Goal: Task Accomplishment & Management: Use online tool/utility

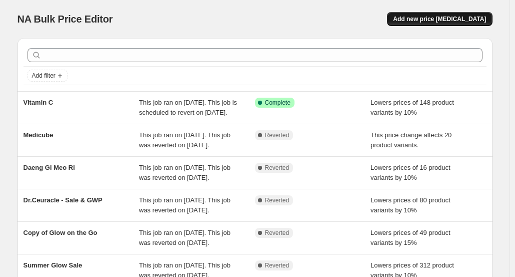
click at [451, 19] on span "Add new price [MEDICAL_DATA]" at bounding box center [439, 19] width 93 height 8
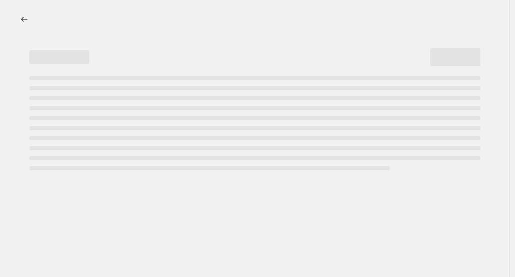
select select "percentage"
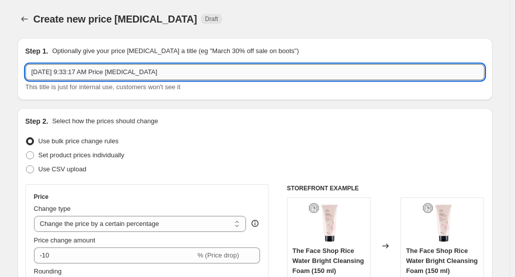
click at [255, 72] on input "[DATE] 9:33:17 AM Price [MEDICAL_DATA]" at bounding box center [255, 72] width 459 height 16
paste input "Back to School"
type input "Back to School"
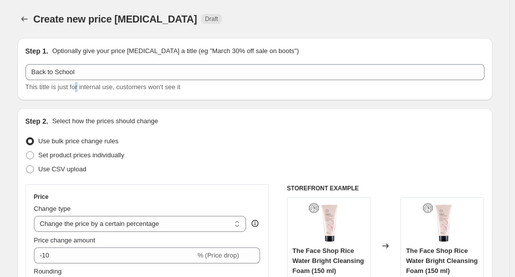
drag, startPoint x: 86, startPoint y: 85, endPoint x: 81, endPoint y: 86, distance: 5.0
click at [81, 86] on span "This title is just for internal use, customers won't see it" at bounding box center [103, 87] width 155 height 8
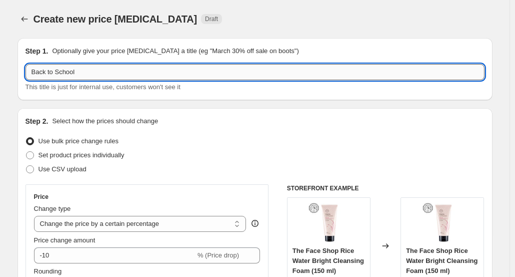
click at [47, 75] on input "Back to School" at bounding box center [255, 72] width 459 height 16
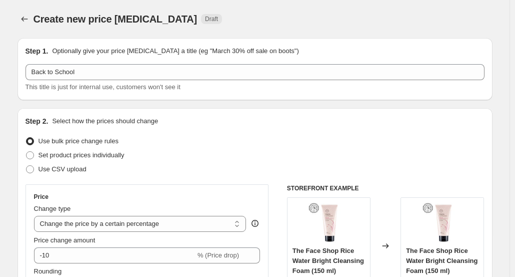
drag, startPoint x: 204, startPoint y: 144, endPoint x: 199, endPoint y: 145, distance: 5.1
click at [204, 144] on div "Use bulk price change rules" at bounding box center [255, 141] width 459 height 14
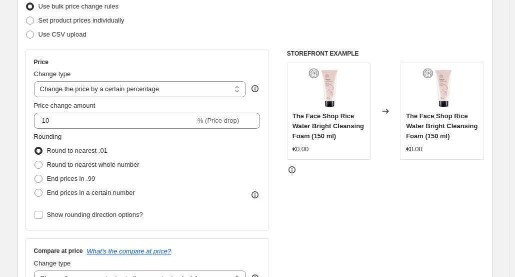
scroll to position [150, 0]
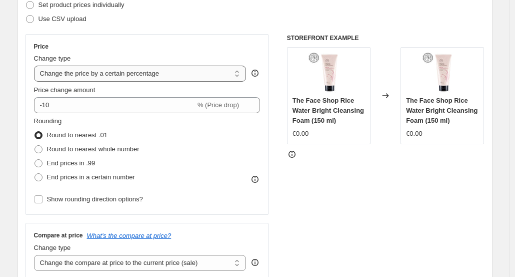
click at [135, 75] on select "Change the price to a certain amount Change the price by a certain amount Chang…" at bounding box center [140, 74] width 213 height 16
select select "pcap"
click at [36, 66] on select "Change the price to a certain amount Change the price by a certain amount Chang…" at bounding box center [140, 74] width 213 height 16
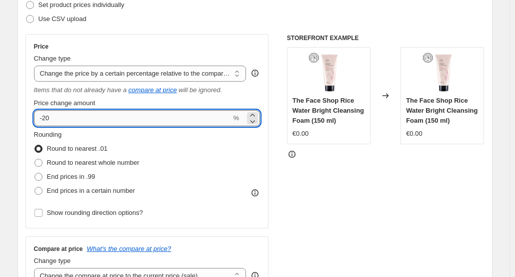
click at [167, 125] on input "-20" at bounding box center [133, 118] width 198 height 16
type input "10"
click at [198, 165] on div "Rounding Round to nearest .01 Round to nearest whole number End prices in .99 E…" at bounding box center [147, 164] width 227 height 68
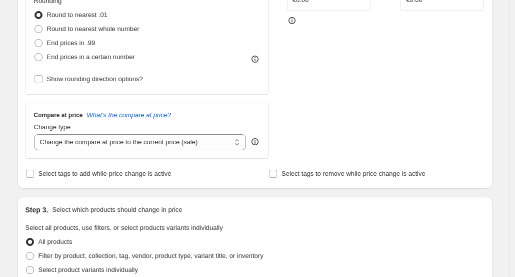
scroll to position [300, 0]
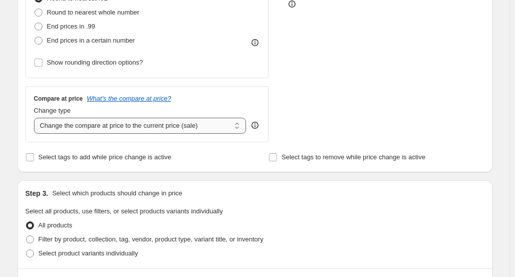
click at [196, 130] on select "Change the compare at price to the current price (sale) Change the compare at p…" at bounding box center [140, 126] width 213 height 16
select select "no_change"
click at [36, 118] on select "Change the compare at price to the current price (sale) Change the compare at p…" at bounding box center [140, 126] width 213 height 16
click at [377, 100] on div "STOREFRONT EXAMPLE The Face Shop Rice Water Bright Cleansing Foam (150 ml) €0.0…" at bounding box center [386, 13] width 198 height 258
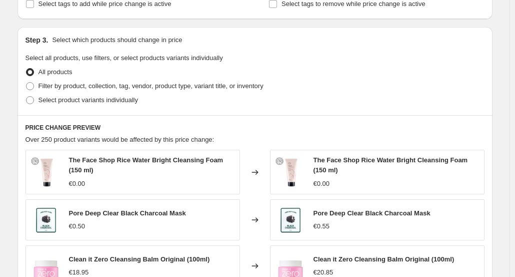
scroll to position [400, 0]
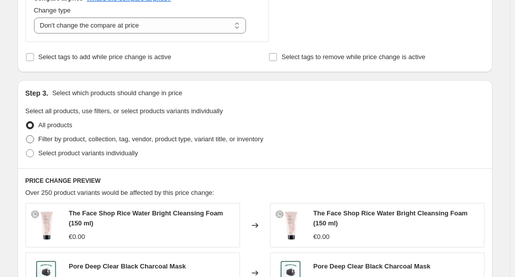
click at [152, 135] on span "Filter by product, collection, tag, vendor, product type, variant title, or inv…" at bounding box center [151, 139] width 225 height 8
click at [27, 135] on input "Filter by product, collection, tag, vendor, product type, variant title, or inv…" at bounding box center [26, 135] width 1 height 1
radio input "true"
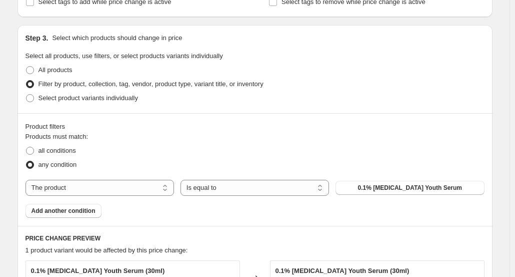
scroll to position [500, 0]
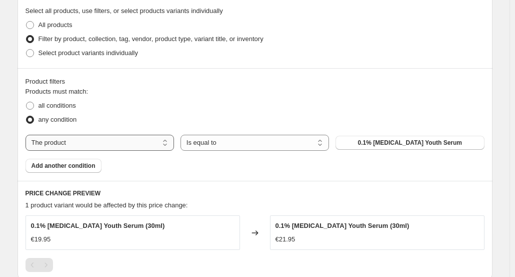
click at [107, 140] on select "The product The product's collection The product's tag The product's vendor The…" at bounding box center [100, 143] width 149 height 16
select select "collection"
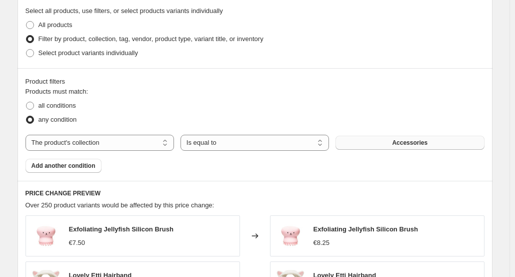
click at [395, 141] on span "Accessories" at bounding box center [410, 143] width 36 height 8
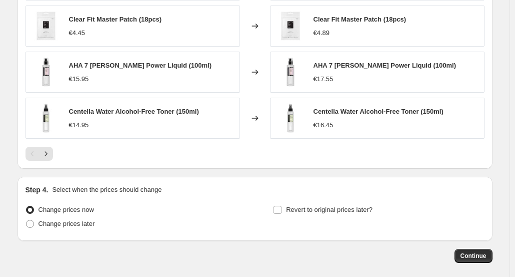
scroll to position [846, 0]
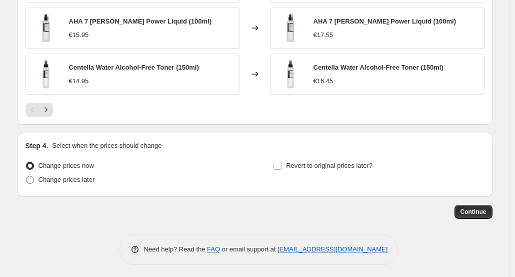
click at [88, 178] on span "Change prices later" at bounding box center [67, 180] width 57 height 8
click at [27, 176] on input "Change prices later" at bounding box center [26, 176] width 1 height 1
radio input "true"
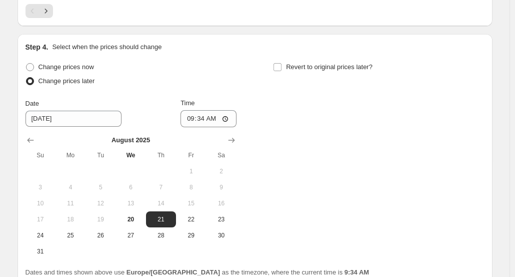
scroll to position [946, 0]
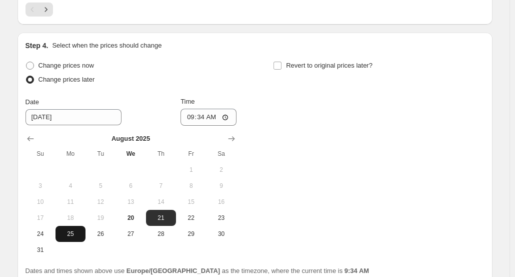
click at [67, 231] on span "25" at bounding box center [71, 234] width 22 height 8
type input "[DATE]"
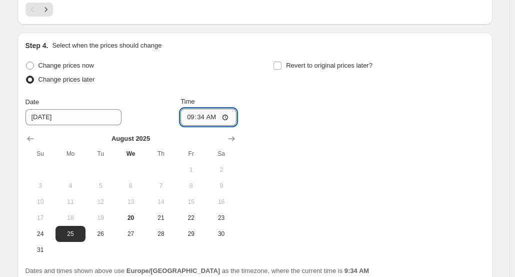
click at [206, 117] on input "09:34" at bounding box center [209, 117] width 56 height 17
type input "00:01"
click at [313, 62] on span "Revert to original prices later?" at bounding box center [329, 66] width 87 height 8
click at [282, 62] on input "Revert to original prices later?" at bounding box center [278, 66] width 8 height 8
checkbox input "true"
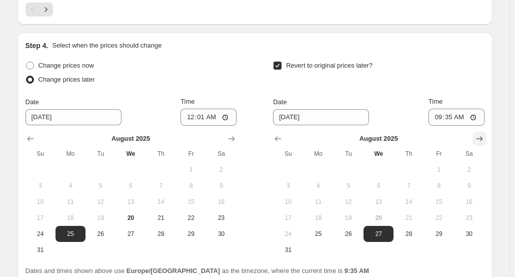
click at [481, 138] on icon "Show next month, September 2025" at bounding box center [480, 139] width 10 height 10
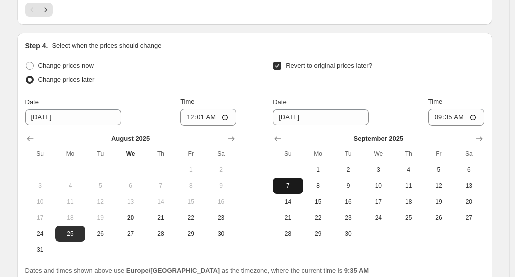
click at [298, 182] on span "7" at bounding box center [288, 186] width 22 height 8
type input "[DATE]"
click at [448, 118] on input "09:35" at bounding box center [457, 117] width 56 height 17
type input "11:59"
click at [466, 59] on div "Revert to original prices later?" at bounding box center [378, 74] width 211 height 30
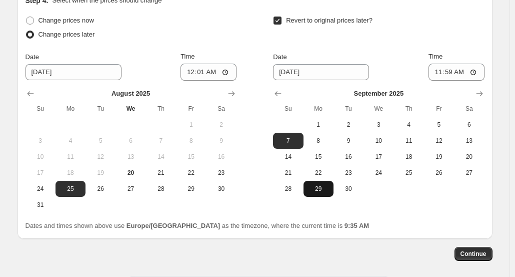
scroll to position [1033, 0]
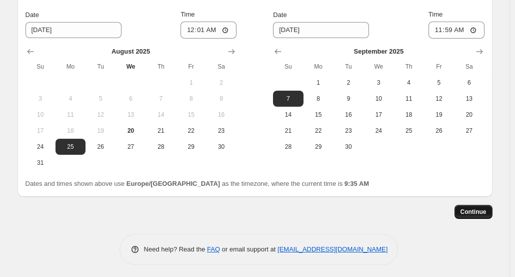
click at [487, 208] on span "Continue" at bounding box center [474, 212] width 26 height 8
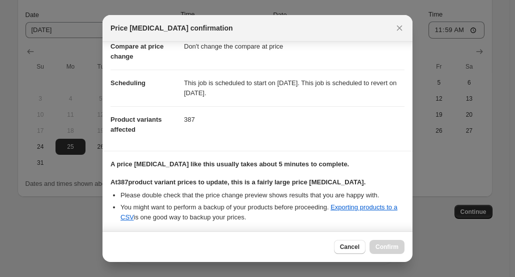
scroll to position [150, 0]
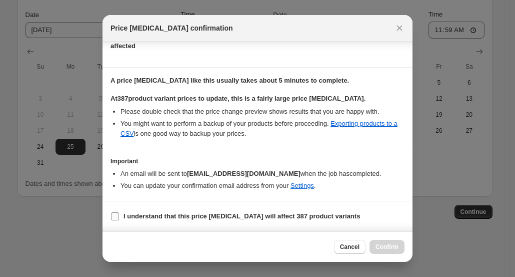
click at [253, 220] on b "I understand that this price [MEDICAL_DATA] will affect 387 product variants" at bounding box center [242, 216] width 237 height 8
click at [119, 220] on input "I understand that this price [MEDICAL_DATA] will affect 387 product variants" at bounding box center [115, 216] width 8 height 8
checkbox input "true"
click at [386, 247] on span "Confirm" at bounding box center [387, 247] width 23 height 8
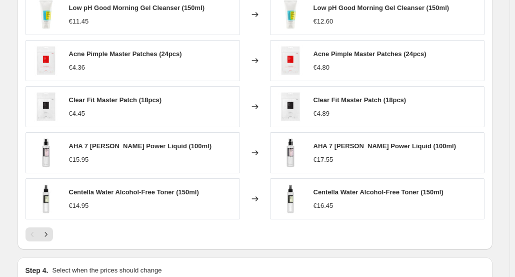
scroll to position [783, 0]
click at [51, 235] on icon "Next" at bounding box center [46, 234] width 10 height 10
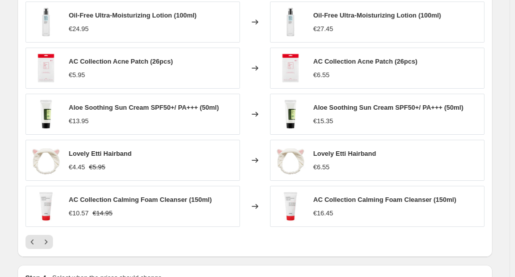
scroll to position [833, 0]
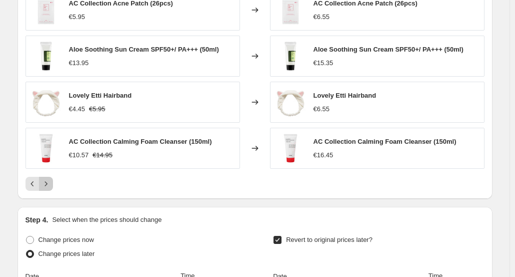
click at [50, 180] on icon "Next" at bounding box center [46, 184] width 10 height 10
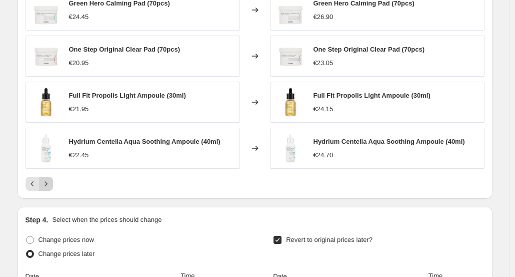
scroll to position [783, 0]
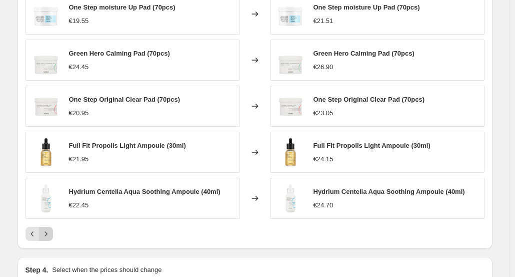
click at [51, 231] on icon "Next" at bounding box center [46, 234] width 10 height 10
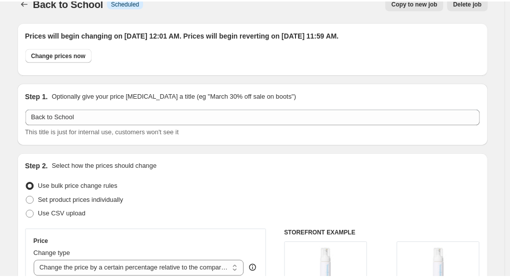
scroll to position [0, 0]
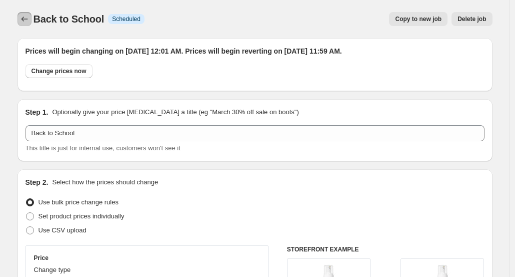
click at [21, 22] on button "Price change jobs" at bounding box center [25, 19] width 14 height 14
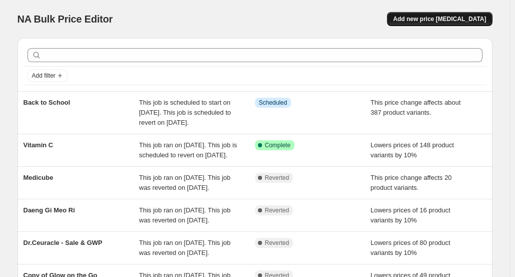
click at [454, 15] on button "Add new price [MEDICAL_DATA]" at bounding box center [439, 19] width 105 height 14
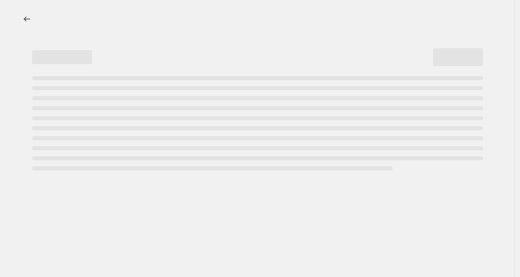
select select "percentage"
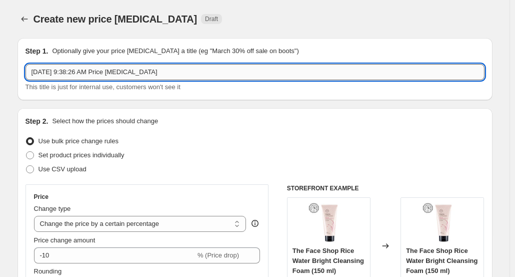
click at [79, 68] on input "Aug 20, 2025, 9:38:26 AM Price change job" at bounding box center [255, 72] width 459 height 16
paste input "Dear Klairs"
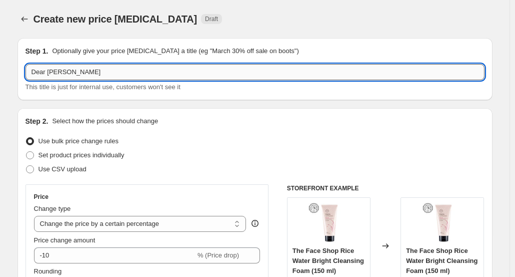
click at [31, 72] on input "Dear Klairs" at bounding box center [255, 72] width 459 height 16
type input "Sale - Dear Klairs"
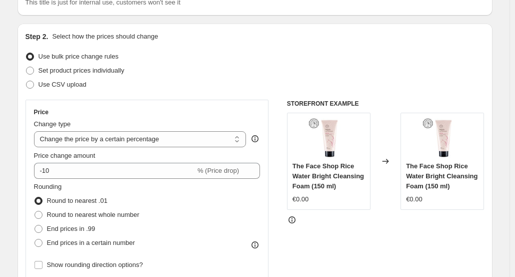
scroll to position [100, 0]
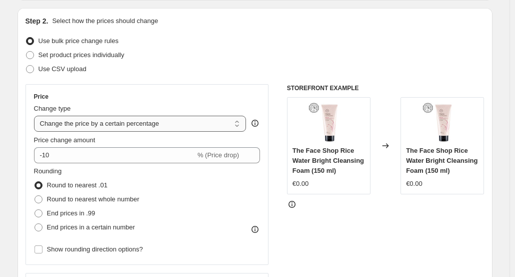
click at [144, 128] on select "Change the price to a certain amount Change the price by a certain amount Chang…" at bounding box center [140, 124] width 213 height 16
select select "ecap"
click at [36, 116] on select "Change the price to a certain amount Change the price by a certain amount Chang…" at bounding box center [140, 124] width 213 height 16
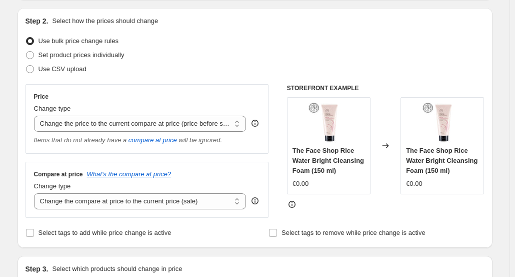
click at [207, 58] on div "Set product prices individually" at bounding box center [255, 55] width 459 height 14
click at [176, 206] on select "Change the compare at price to the current price (sale) Change the compare at p…" at bounding box center [140, 201] width 213 height 16
select select "no_change"
click at [36, 193] on select "Change the compare at price to the current price (sale) Change the compare at p…" at bounding box center [140, 201] width 213 height 16
click at [225, 41] on div "Use bulk price change rules" at bounding box center [255, 41] width 459 height 14
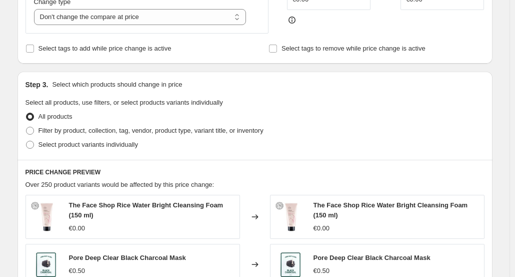
scroll to position [300, 0]
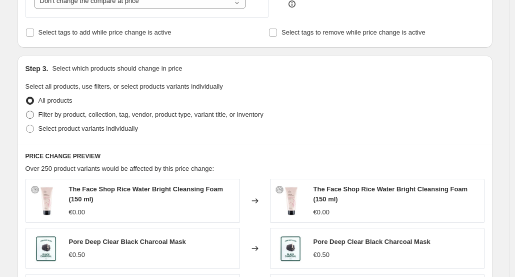
click at [109, 113] on span "Filter by product, collection, tag, vendor, product type, variant title, or inv…" at bounding box center [151, 115] width 225 height 8
click at [27, 111] on input "Filter by product, collection, tag, vendor, product type, variant title, or inv…" at bounding box center [26, 111] width 1 height 1
radio input "true"
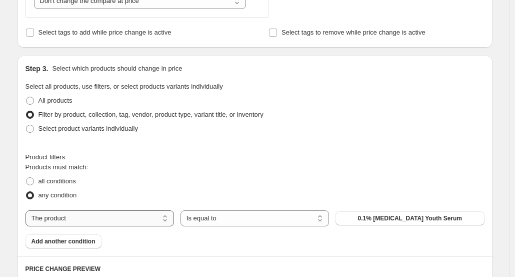
click at [124, 217] on select "The product The product's collection The product's tag The product's vendor The…" at bounding box center [100, 218] width 149 height 16
select select "vendor"
click at [407, 220] on span "9wishes" at bounding box center [410, 218] width 24 height 8
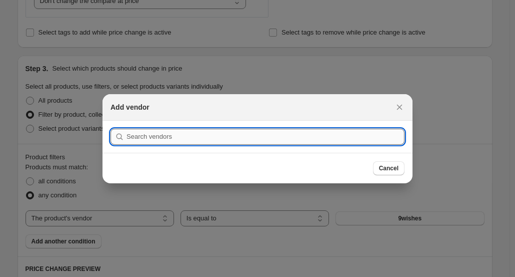
click at [341, 133] on input ":r2f:" at bounding box center [266, 137] width 278 height 16
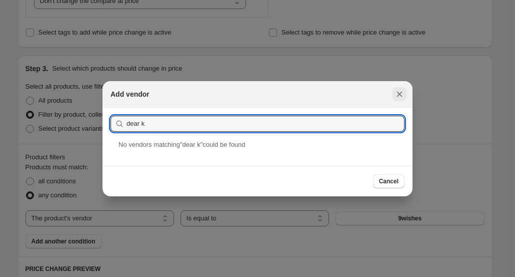
type input "dear k"
click at [406, 94] on button "Close" at bounding box center [400, 94] width 14 height 14
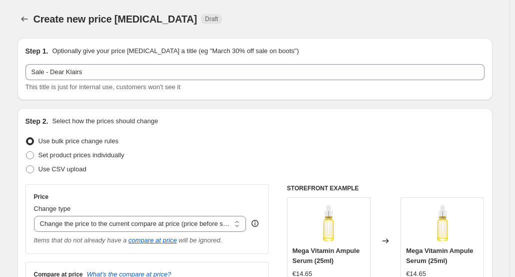
scroll to position [300, 0]
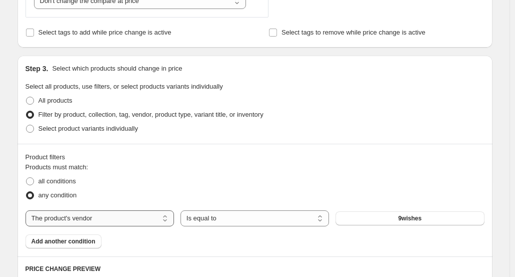
click at [79, 215] on select "The product The product's collection The product's tag The product's vendor The…" at bounding box center [100, 218] width 149 height 16
select select "collection"
click at [386, 217] on button "Accessories" at bounding box center [410, 218] width 149 height 14
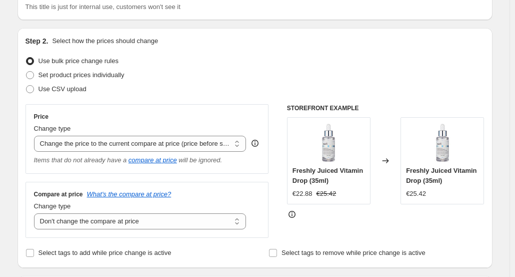
scroll to position [150, 0]
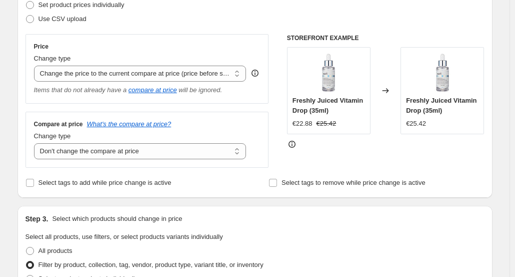
click at [213, 76] on select "Change the price to a certain amount Change the price by a certain amount Chang…" at bounding box center [140, 74] width 213 height 16
click at [220, 42] on div "Price Change type Change the price to a certain amount Change the price by a ce…" at bounding box center [148, 69] width 244 height 70
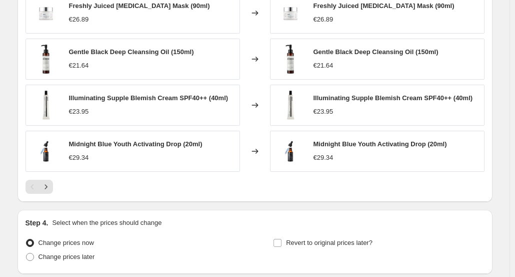
scroll to position [721, 0]
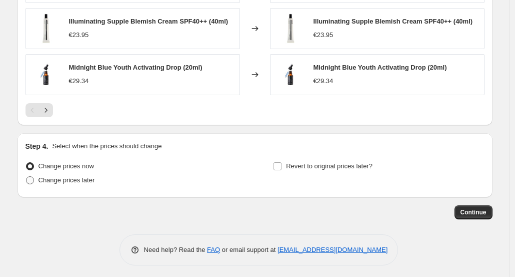
click at [66, 179] on span "Change prices later" at bounding box center [67, 180] width 57 height 8
click at [27, 177] on input "Change prices later" at bounding box center [26, 176] width 1 height 1
radio input "true"
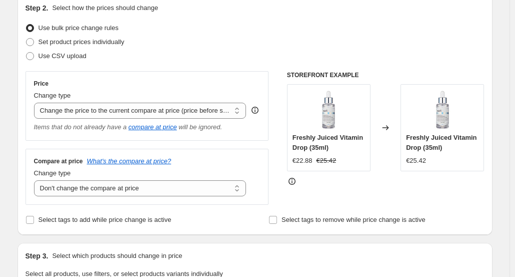
scroll to position [114, 0]
click at [176, 188] on select "Change the compare at price to the current price (sale) Change the compare at p…" at bounding box center [140, 188] width 213 height 16
click at [36, 180] on select "Change the compare at price to the current price (sale) Change the compare at p…" at bounding box center [140, 188] width 213 height 16
click at [177, 123] on icon "compare at price" at bounding box center [153, 127] width 49 height 8
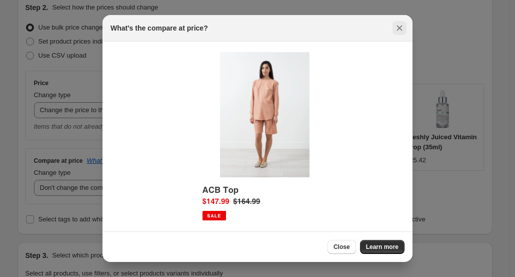
click at [396, 26] on icon "Close" at bounding box center [400, 28] width 10 height 10
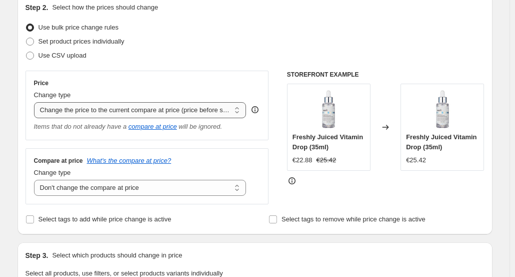
click at [204, 110] on select "Change the price to a certain amount Change the price by a certain amount Chang…" at bounding box center [140, 110] width 213 height 16
click at [36, 102] on select "Change the price to a certain amount Change the price by a certain amount Chang…" at bounding box center [140, 110] width 213 height 16
click at [234, 72] on div "Price Change type Change the price to a certain amount Change the price by a ce…" at bounding box center [148, 106] width 244 height 70
click at [191, 115] on select "Change the price to a certain amount Change the price by a certain amount Chang…" at bounding box center [140, 110] width 213 height 16
click at [36, 102] on select "Change the price to a certain amount Change the price by a certain amount Chang…" at bounding box center [140, 110] width 213 height 16
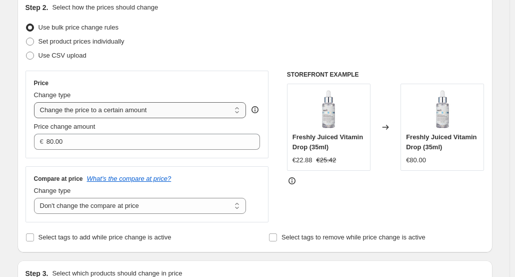
click at [220, 115] on select "Change the price to a certain amount Change the price by a certain amount Chang…" at bounding box center [140, 110] width 213 height 16
click at [36, 102] on select "Change the price to a certain amount Change the price by a certain amount Chang…" at bounding box center [140, 110] width 213 height 16
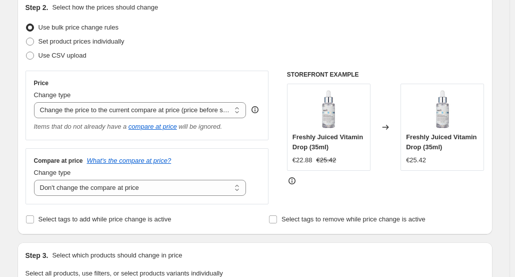
click at [165, 143] on div "Price Change type Change the price to a certain amount Change the price by a ce…" at bounding box center [148, 138] width 244 height 134
click at [170, 123] on icon "compare at price" at bounding box center [153, 127] width 49 height 8
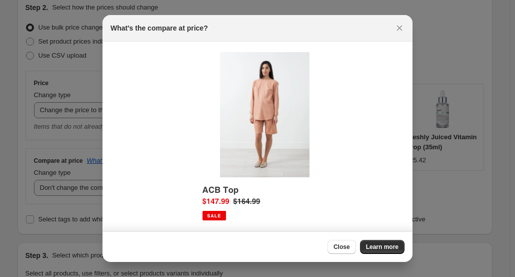
click at [413, 18] on div at bounding box center [257, 138] width 515 height 277
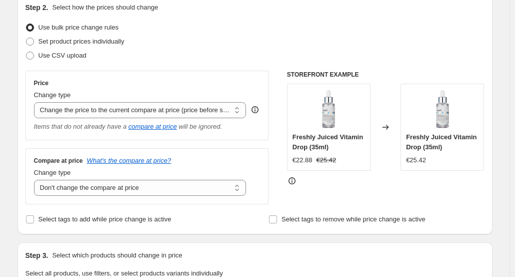
click at [396, 27] on div "Use bulk price change rules" at bounding box center [255, 28] width 459 height 14
click at [258, 106] on icon at bounding box center [255, 110] width 10 height 10
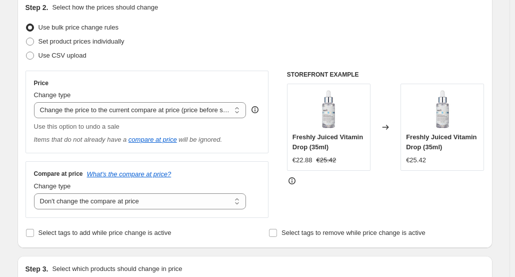
click at [261, 70] on div "Step 2. Select how the prices should change Use bulk price change rules Set pro…" at bounding box center [255, 121] width 459 height 237
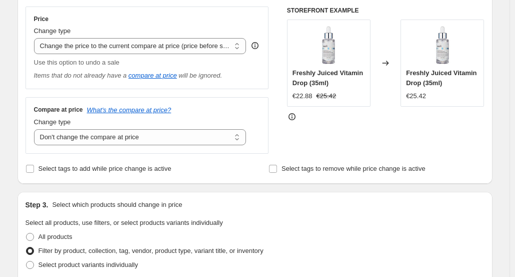
scroll to position [164, 0]
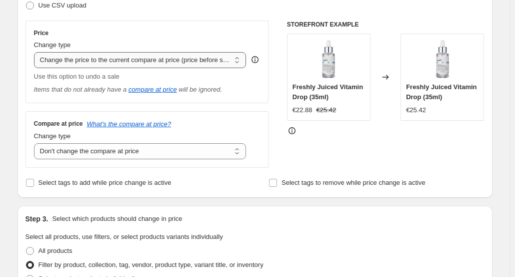
click at [176, 58] on select "Change the price to a certain amount Change the price by a certain amount Chang…" at bounding box center [140, 60] width 213 height 16
click at [167, 61] on select "Change the price to a certain amount Change the price by a certain amount Chang…" at bounding box center [140, 60] width 213 height 16
select select "percentage"
click at [36, 52] on select "Change the price to a certain amount Change the price by a certain amount Chang…" at bounding box center [140, 60] width 213 height 16
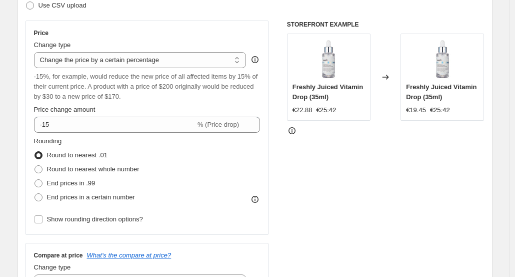
click at [178, 34] on div "Price" at bounding box center [147, 33] width 227 height 8
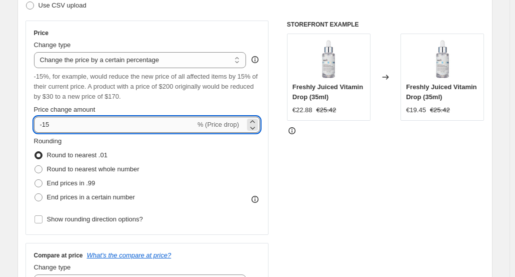
click at [136, 122] on input "-15" at bounding box center [115, 125] width 162 height 16
type input "-10"
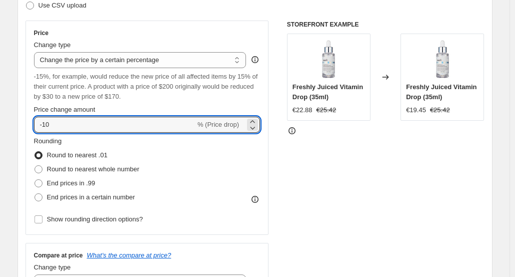
click at [384, 218] on div "STOREFRONT EXAMPLE Freshly Juiced Vitamin Drop (35ml) €22.88 €25.42 Changed to …" at bounding box center [386, 160] width 198 height 278
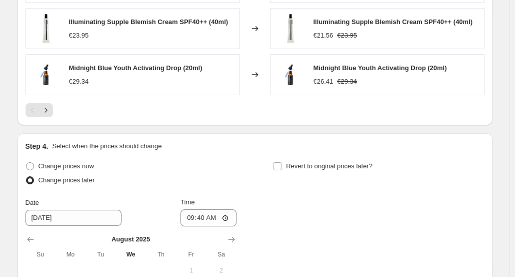
scroll to position [964, 0]
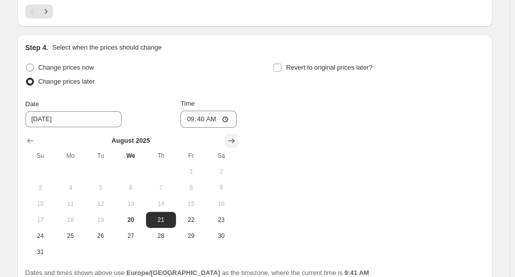
click at [236, 134] on button "Show next month, September 2025" at bounding box center [232, 141] width 14 height 14
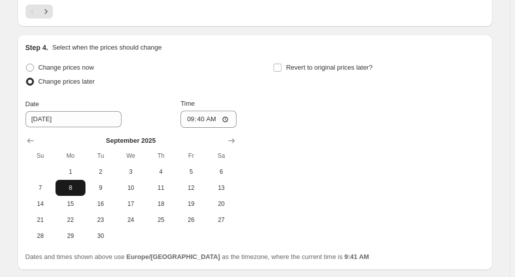
click at [79, 189] on span "8" at bounding box center [71, 188] width 22 height 8
type input "9/8/2025"
click at [199, 118] on input "09:40" at bounding box center [209, 119] width 56 height 17
click at [216, 111] on input "00:40" at bounding box center [209, 119] width 56 height 17
click at [217, 115] on input "00:40" at bounding box center [209, 119] width 56 height 17
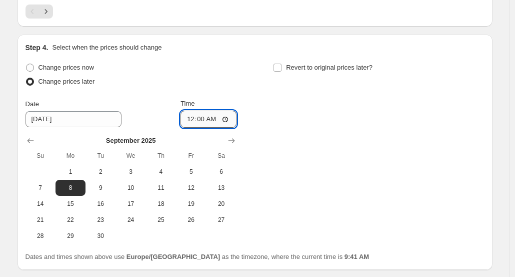
type input "00:01"
click at [297, 109] on div "Change prices now Change prices later Date 9/8/2025 Time 00:01 September 2025 S…" at bounding box center [255, 152] width 459 height 183
click at [290, 66] on span "Revert to original prices later?" at bounding box center [329, 68] width 87 height 8
click at [282, 66] on input "Revert to original prices later?" at bounding box center [278, 68] width 8 height 8
checkbox input "true"
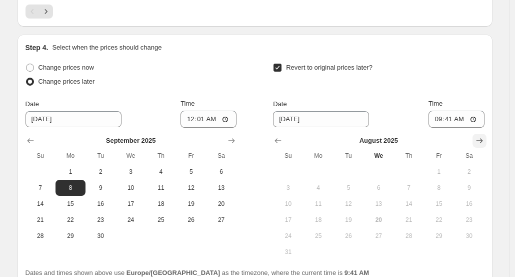
click at [480, 139] on icon "Show next month, September 2025" at bounding box center [480, 141] width 10 height 10
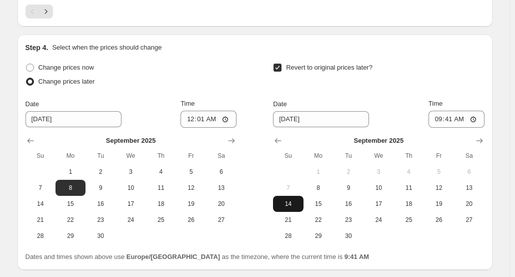
click at [299, 203] on span "14" at bounding box center [288, 204] width 22 height 8
type input "9/14/2025"
click at [451, 119] on input "09:41" at bounding box center [457, 119] width 56 height 17
click at [458, 119] on input "11:41" at bounding box center [457, 119] width 56 height 17
type input "11:59"
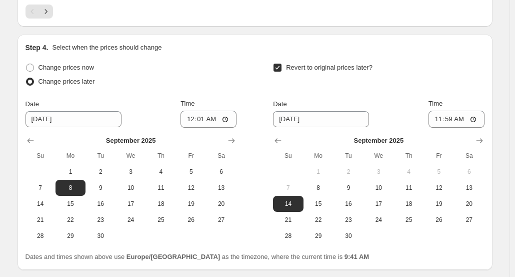
click at [473, 61] on div "Revert to original prices later?" at bounding box center [378, 76] width 211 height 30
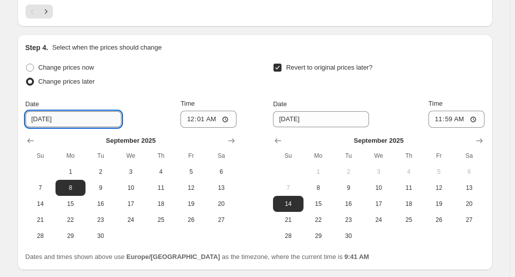
click at [45, 123] on input "9/8/2025" at bounding box center [74, 119] width 96 height 16
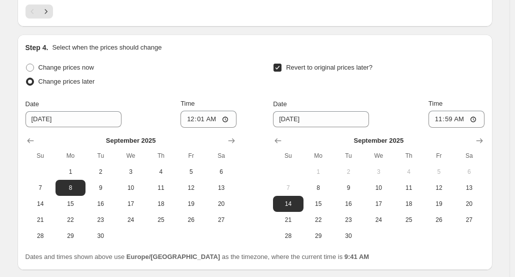
click at [253, 62] on div "Change prices now Change prices later Date 9/8/2025 Time 00:01 September 2025 S…" at bounding box center [255, 152] width 459 height 183
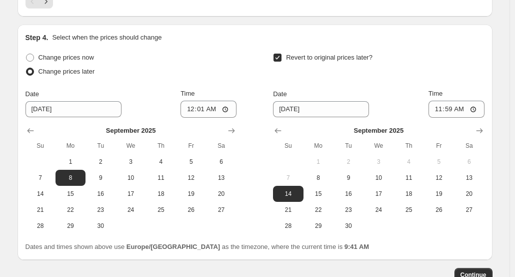
scroll to position [1037, 0]
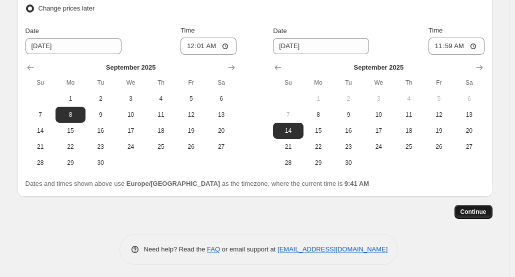
click at [479, 211] on span "Continue" at bounding box center [474, 212] width 26 height 8
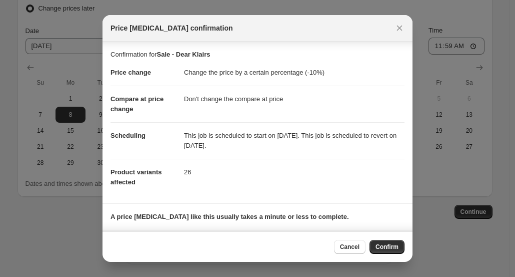
scroll to position [49, 0]
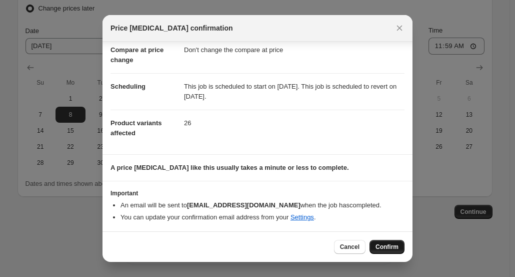
click at [393, 248] on span "Confirm" at bounding box center [387, 247] width 23 height 8
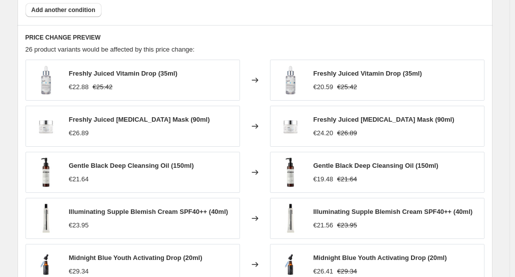
scroll to position [787, 0]
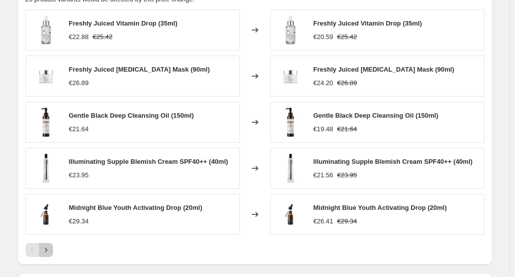
click at [49, 245] on icon "Next" at bounding box center [46, 250] width 10 height 10
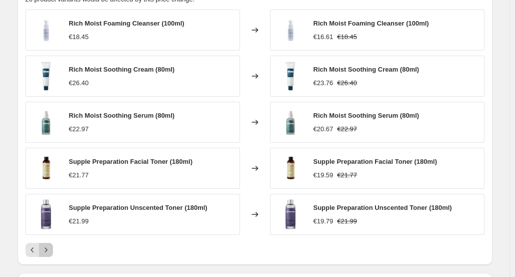
click at [49, 245] on icon "Next" at bounding box center [46, 250] width 10 height 10
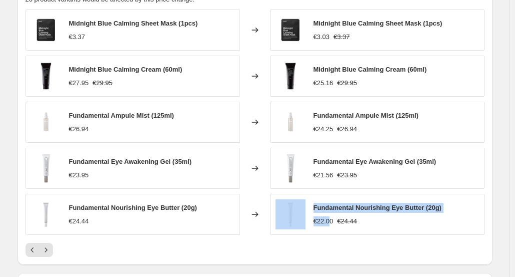
drag, startPoint x: 335, startPoint y: 220, endPoint x: 304, endPoint y: 220, distance: 30.5
click at [304, 220] on div "Fundamental Nourishing Eye Butter (20g) €22.00 €24.44" at bounding box center [377, 214] width 215 height 41
click at [304, 213] on img at bounding box center [291, 214] width 30 height 30
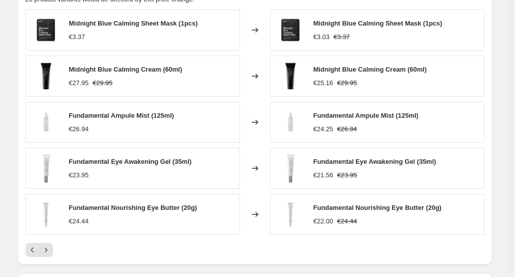
click at [437, 171] on div "€21.56 €23.95" at bounding box center [375, 175] width 123 height 10
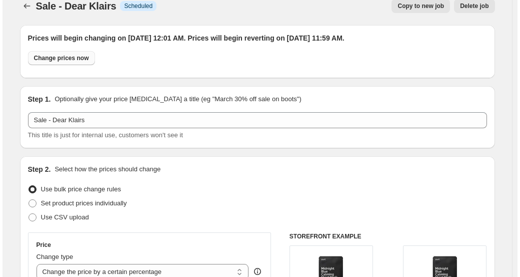
scroll to position [0, 0]
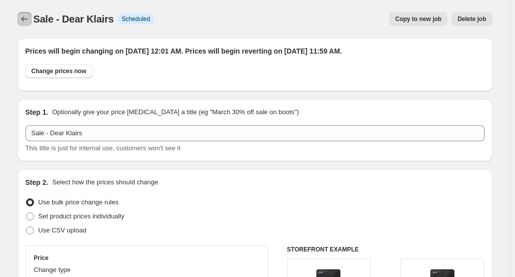
click at [23, 19] on icon "Price change jobs" at bounding box center [25, 19] width 10 height 10
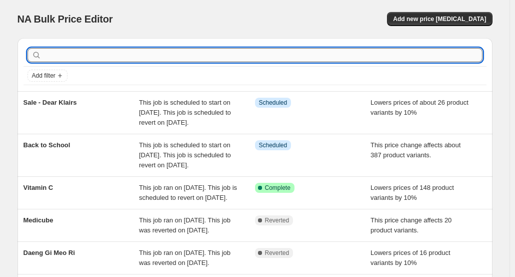
click at [98, 50] on input "text" at bounding box center [263, 55] width 439 height 14
paste input "Midnight Blue Clearing Water Cream"
type input "Midnight Blue Clearing Water Cream"
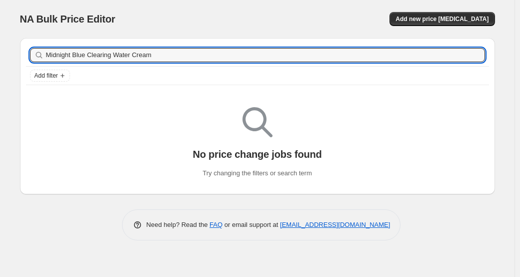
click at [198, 57] on input "Midnight Blue Clearing Water Cream" at bounding box center [265, 55] width 439 height 14
